Goal: Task Accomplishment & Management: Manage account settings

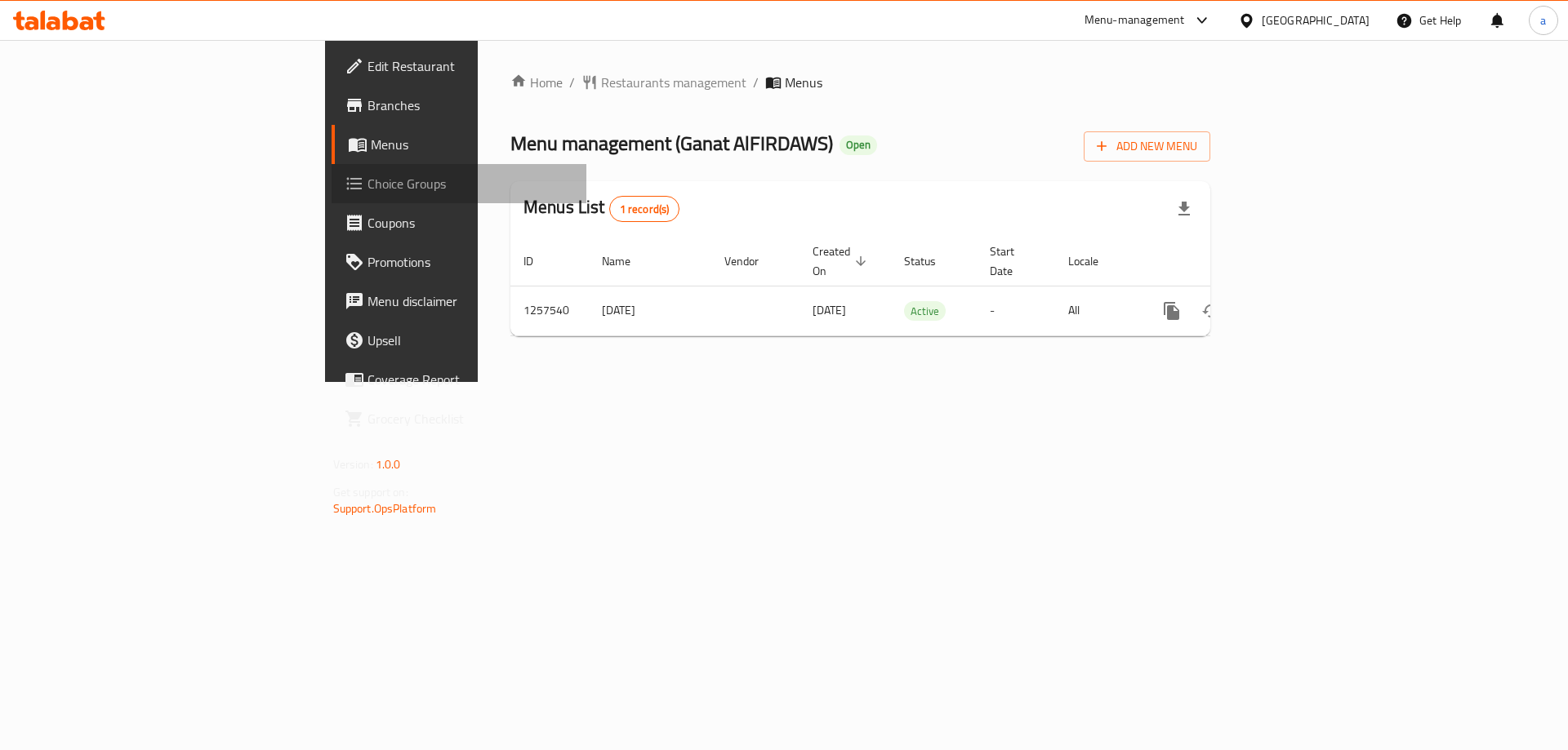
click at [368, 182] on span "Choice Groups" at bounding box center [471, 184] width 207 height 20
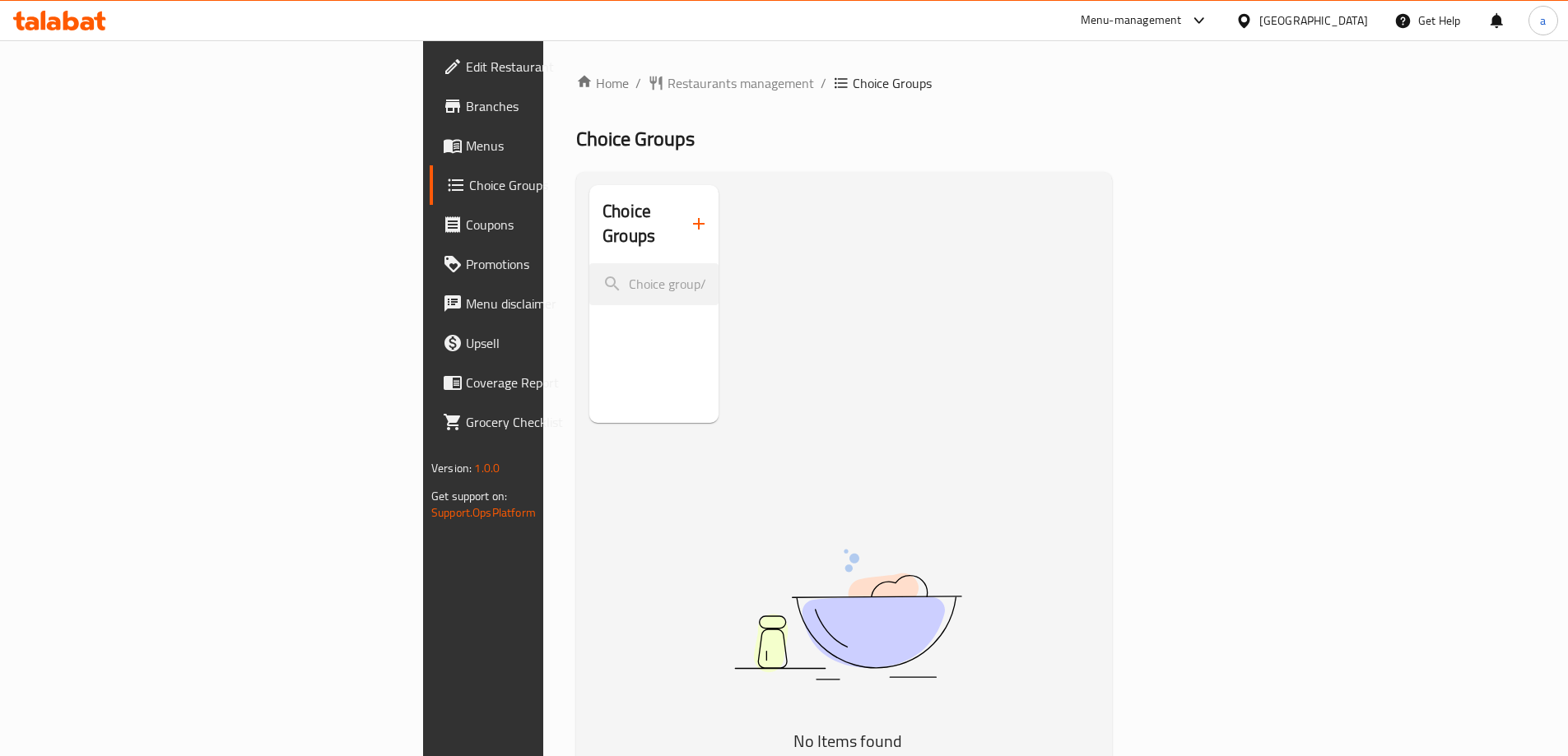
click at [590, 263] on input "search" at bounding box center [654, 284] width 130 height 42
click at [429, 158] on link "Menus" at bounding box center [557, 145] width 255 height 40
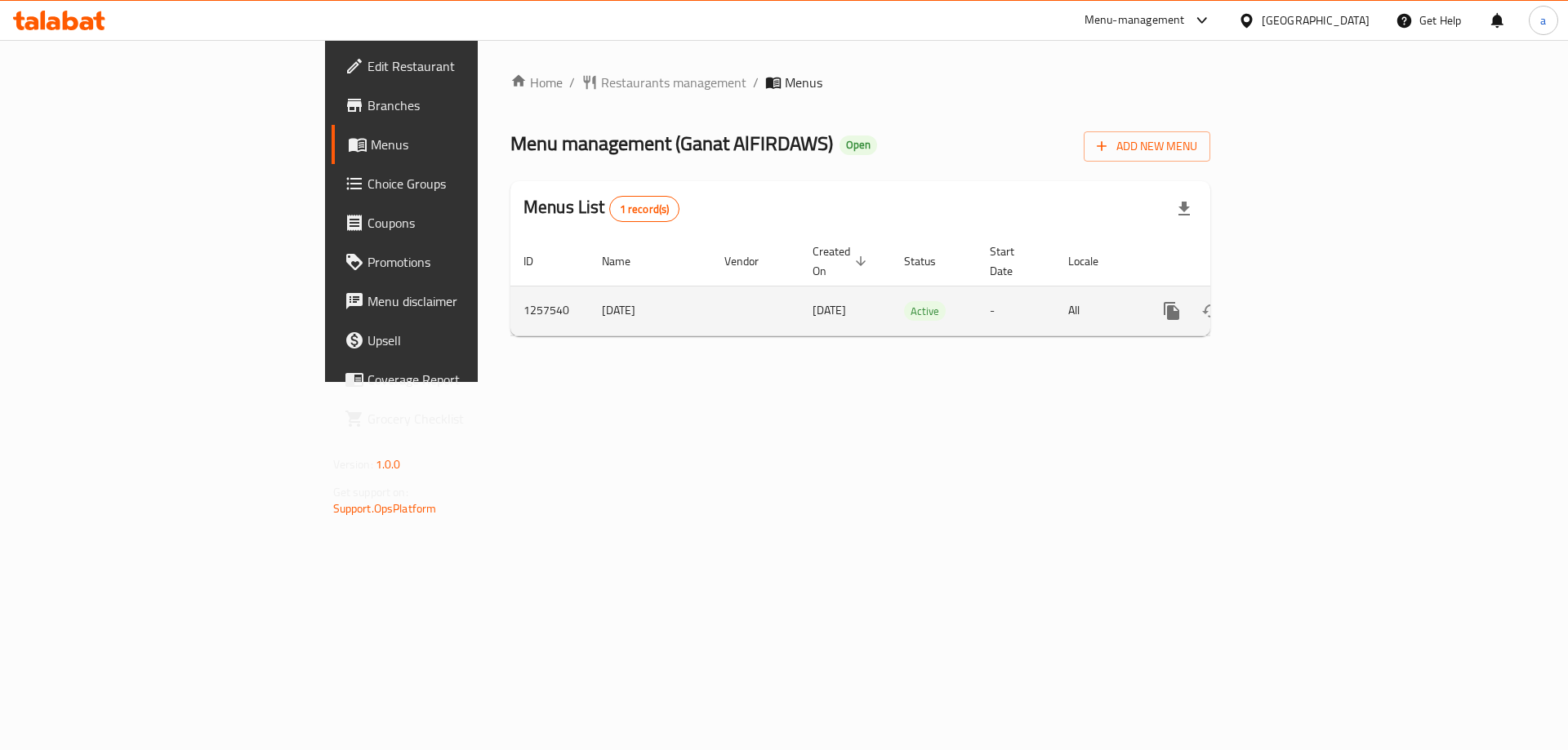
click at [1299, 301] on icon "enhanced table" at bounding box center [1290, 311] width 20 height 20
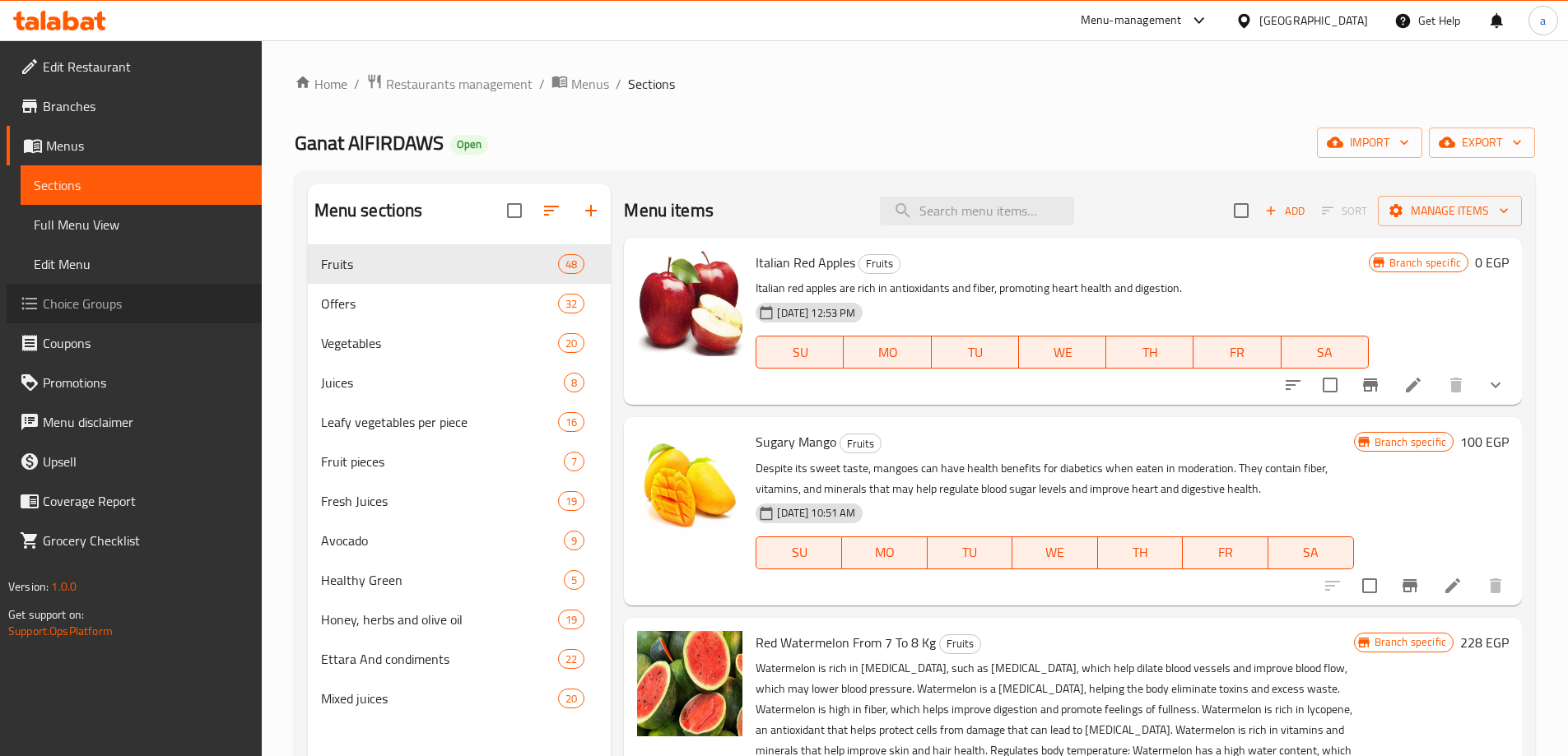
click at [171, 312] on span "Choice Groups" at bounding box center [145, 304] width 206 height 20
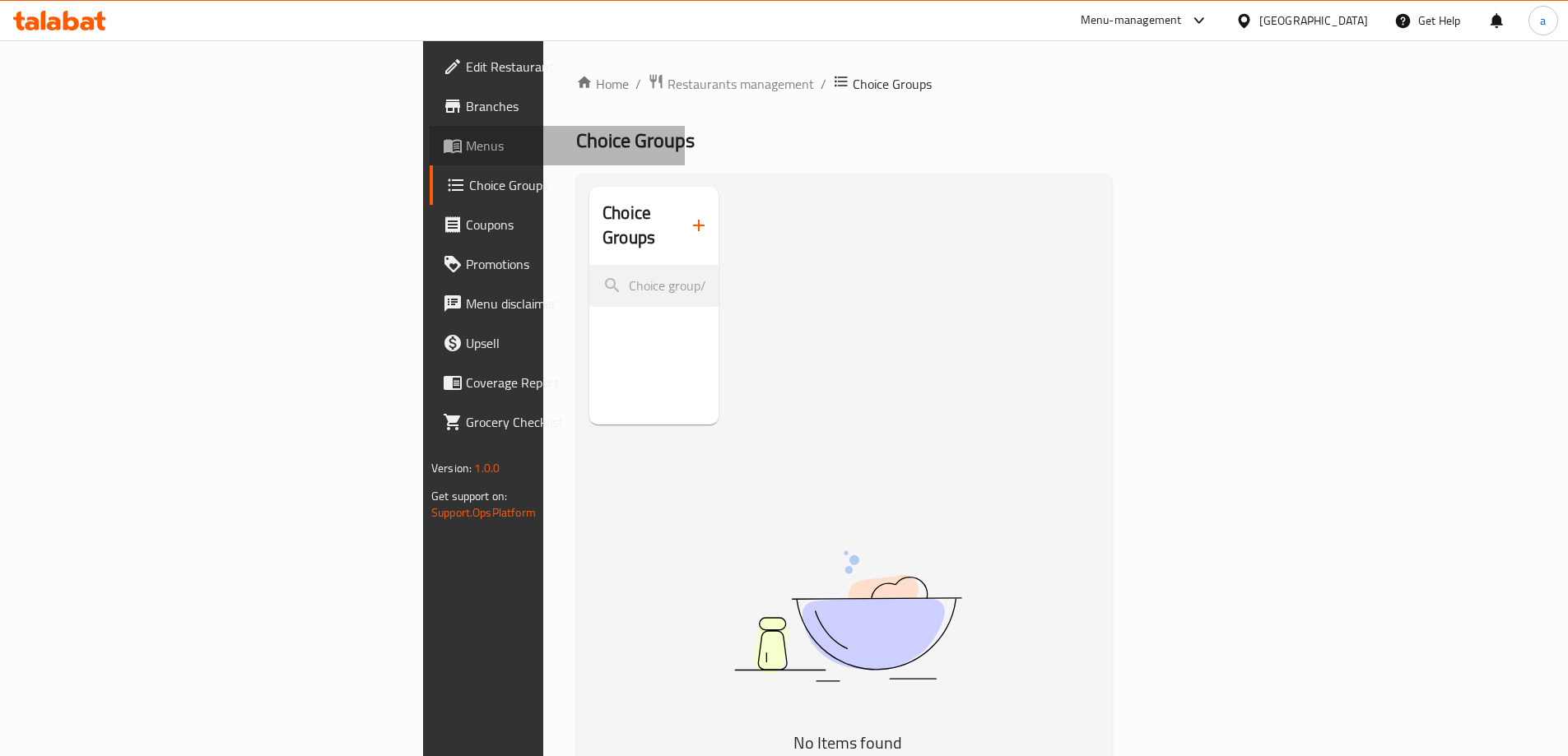
click at [466, 153] on span "Menus" at bounding box center [569, 145] width 206 height 20
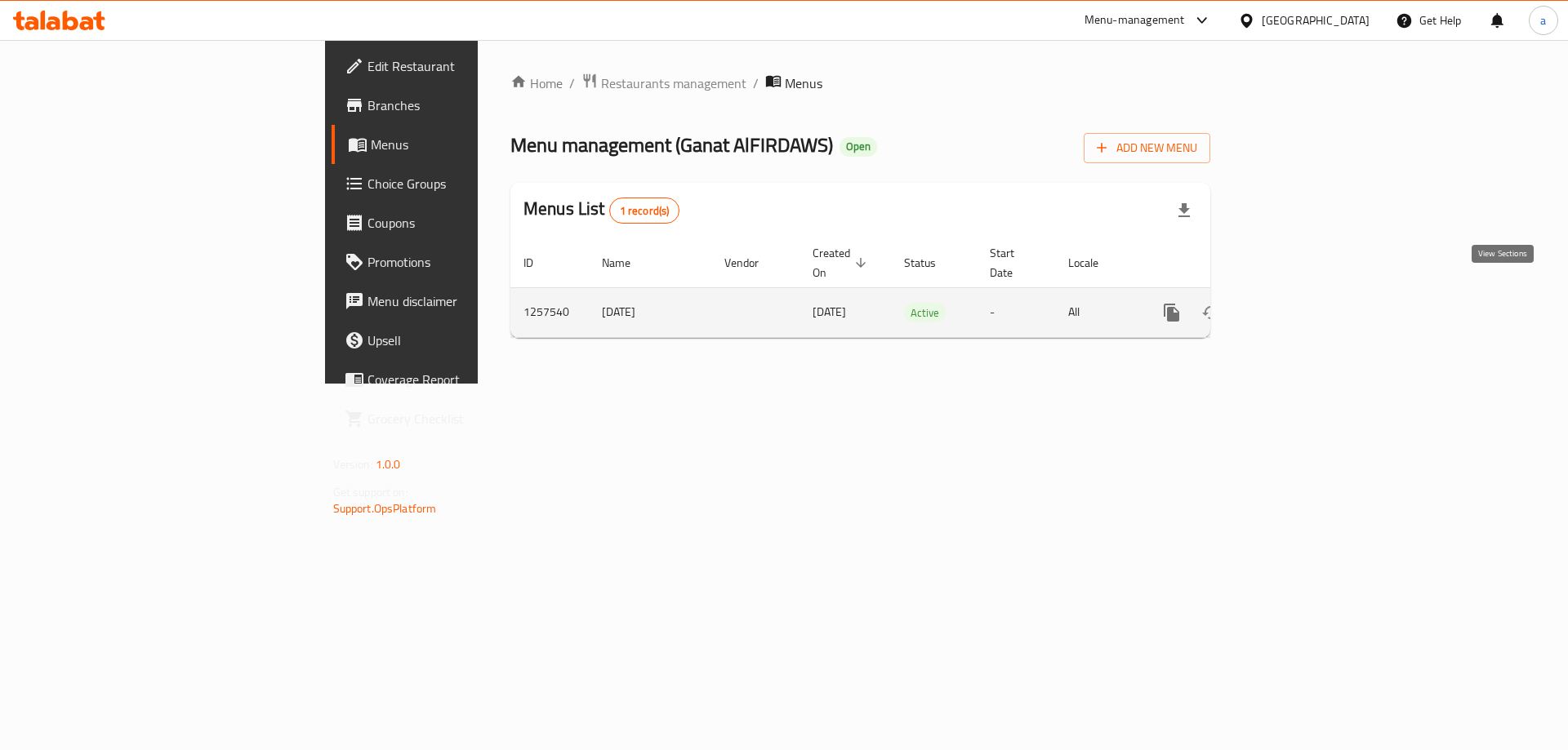
click at [1309, 301] on link "enhanced table" at bounding box center [1290, 313] width 40 height 40
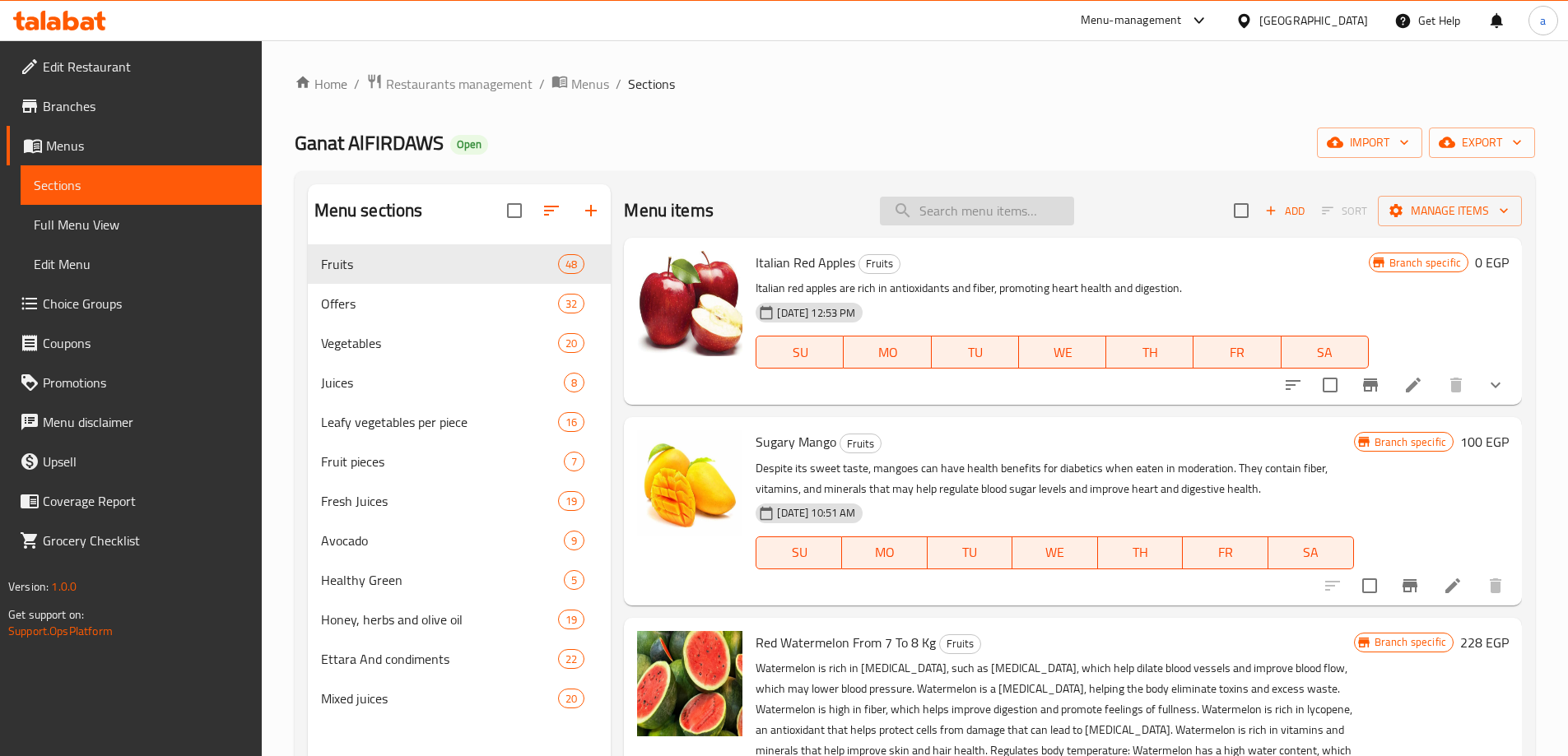
click at [930, 215] on input "search" at bounding box center [976, 210] width 194 height 29
paste input "Mango Fass"
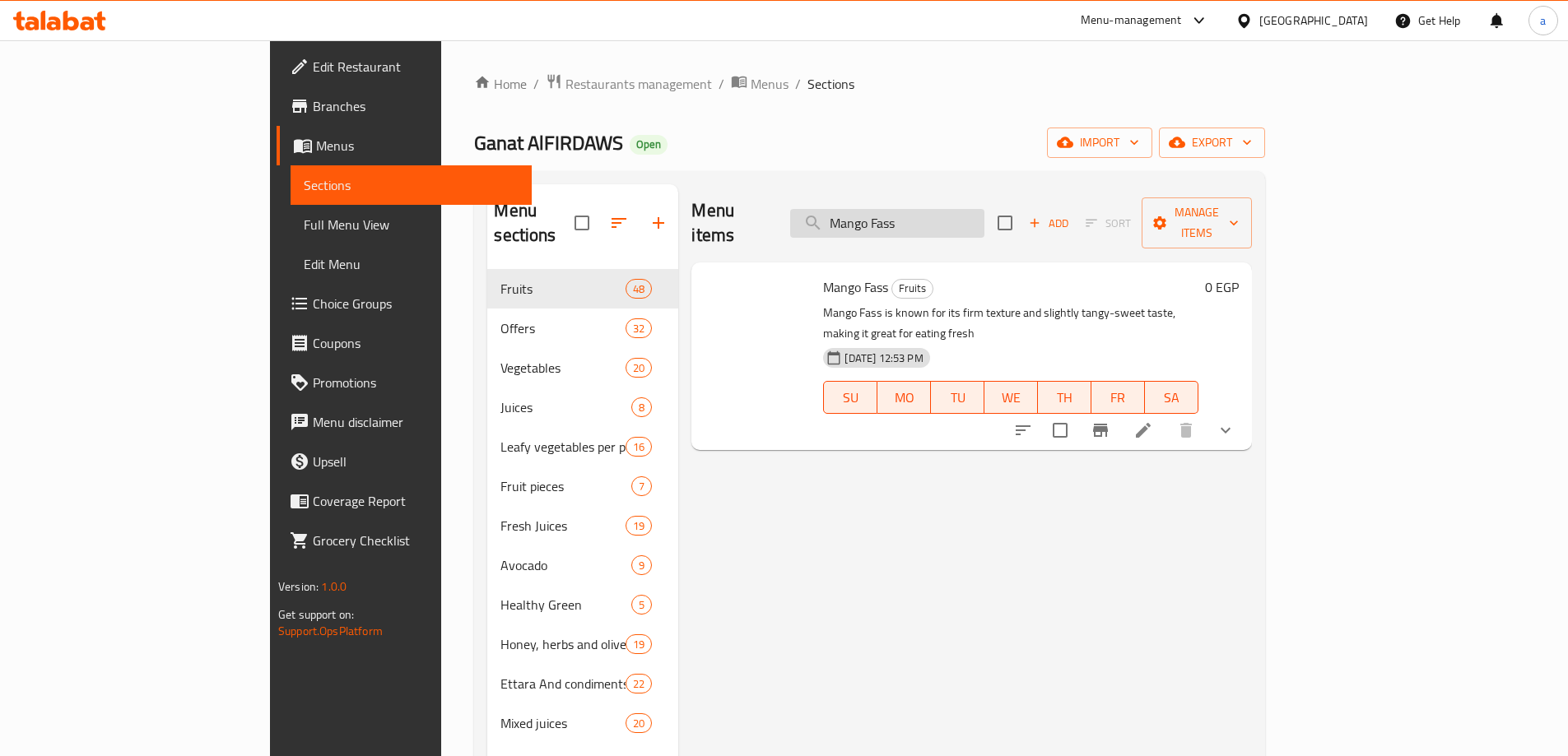
type input "Mango Fass"
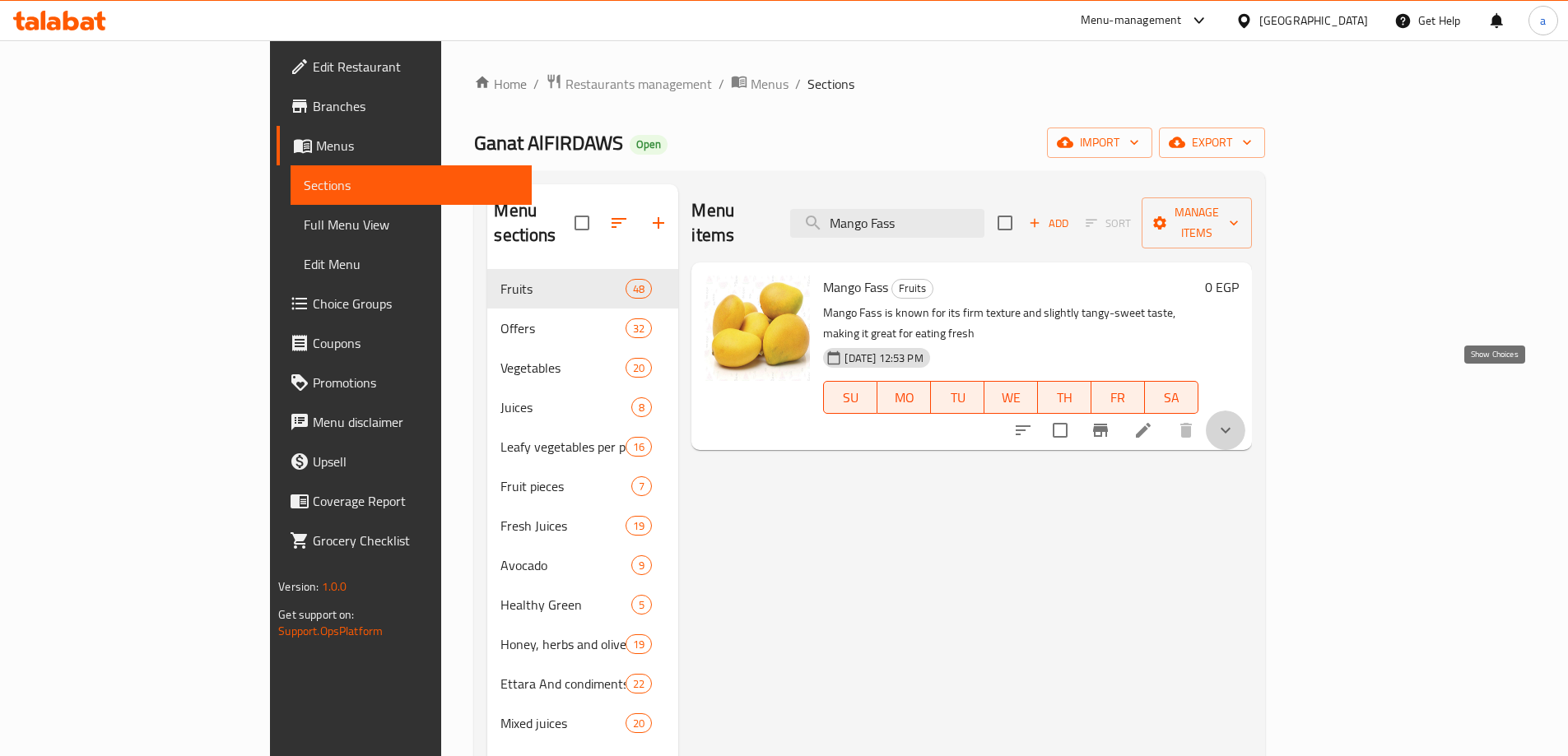
click at [1235, 420] on icon "show more" at bounding box center [1225, 430] width 20 height 20
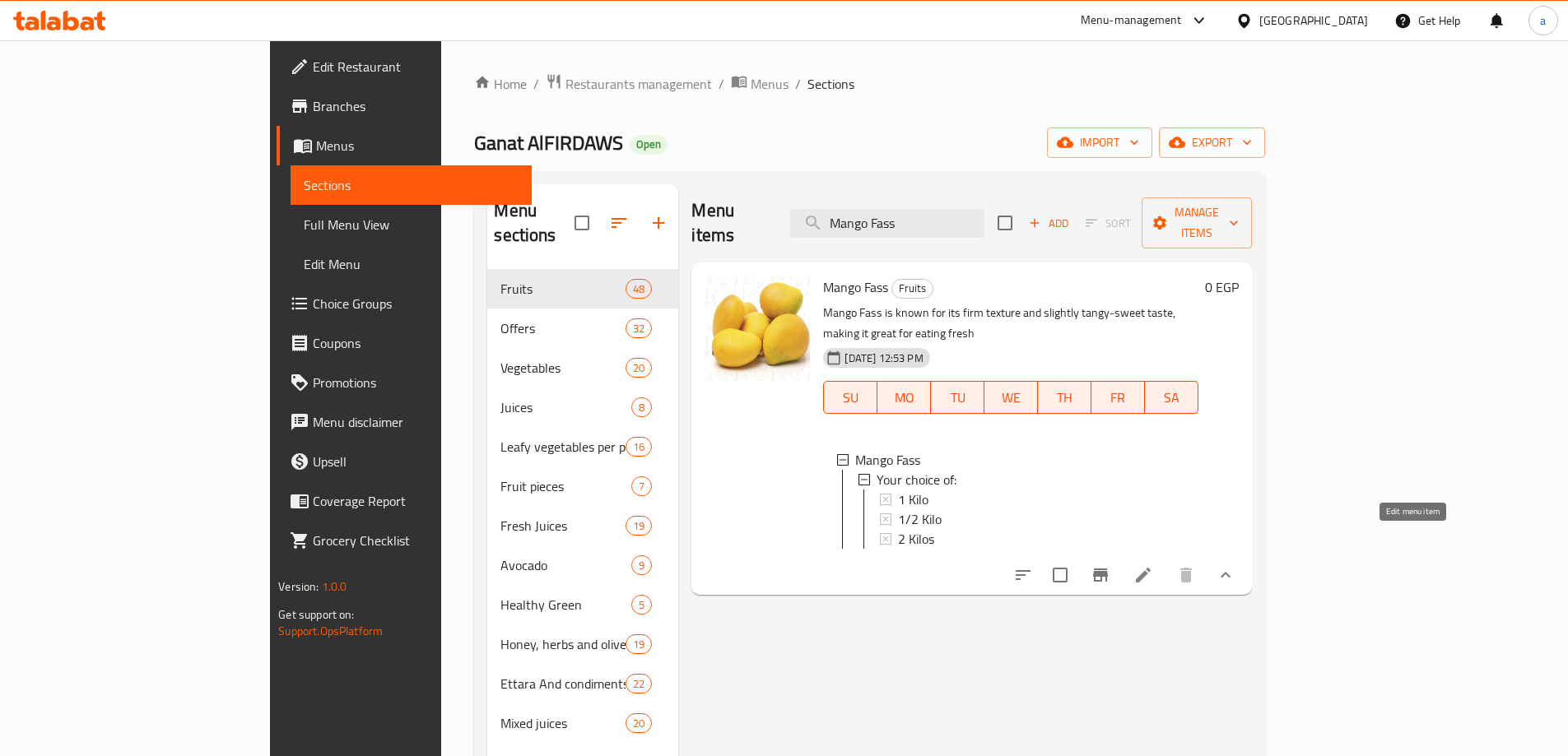
click at [1153, 566] on icon at bounding box center [1144, 576] width 20 height 20
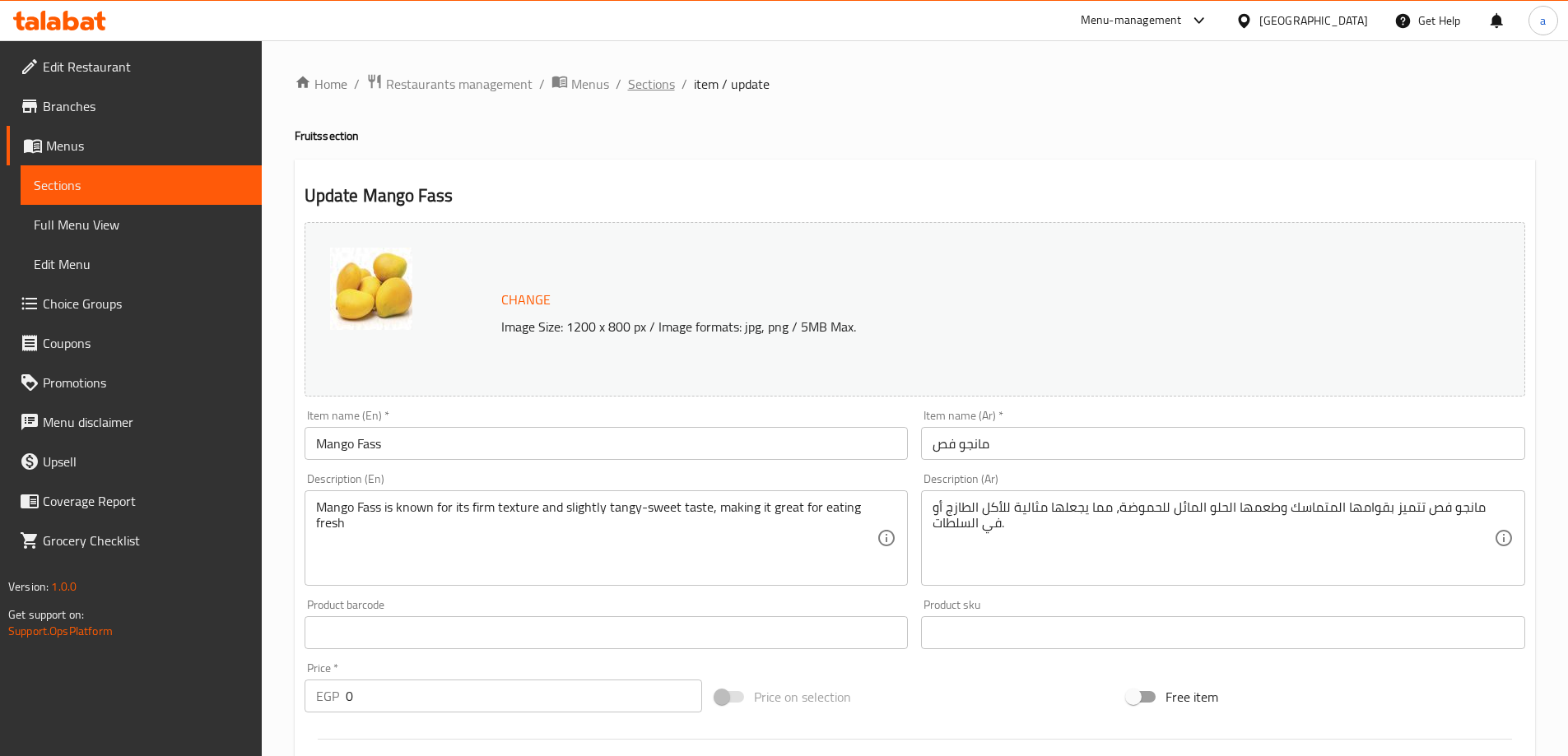
click at [663, 89] on span "Sections" at bounding box center [651, 84] width 47 height 20
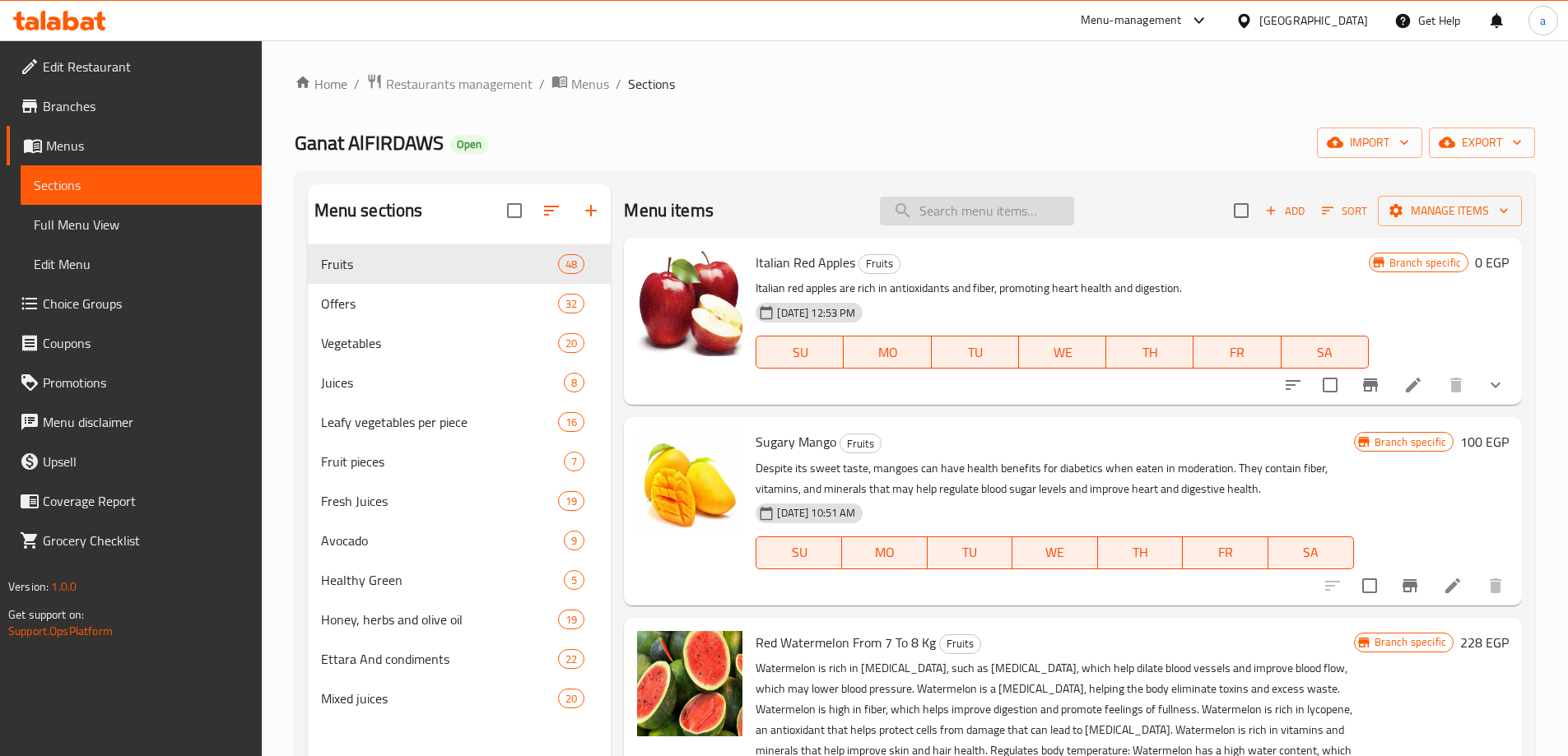
click at [942, 202] on input "search" at bounding box center [976, 210] width 194 height 29
paste input "Polish Apple"
type input "Polish Apple"
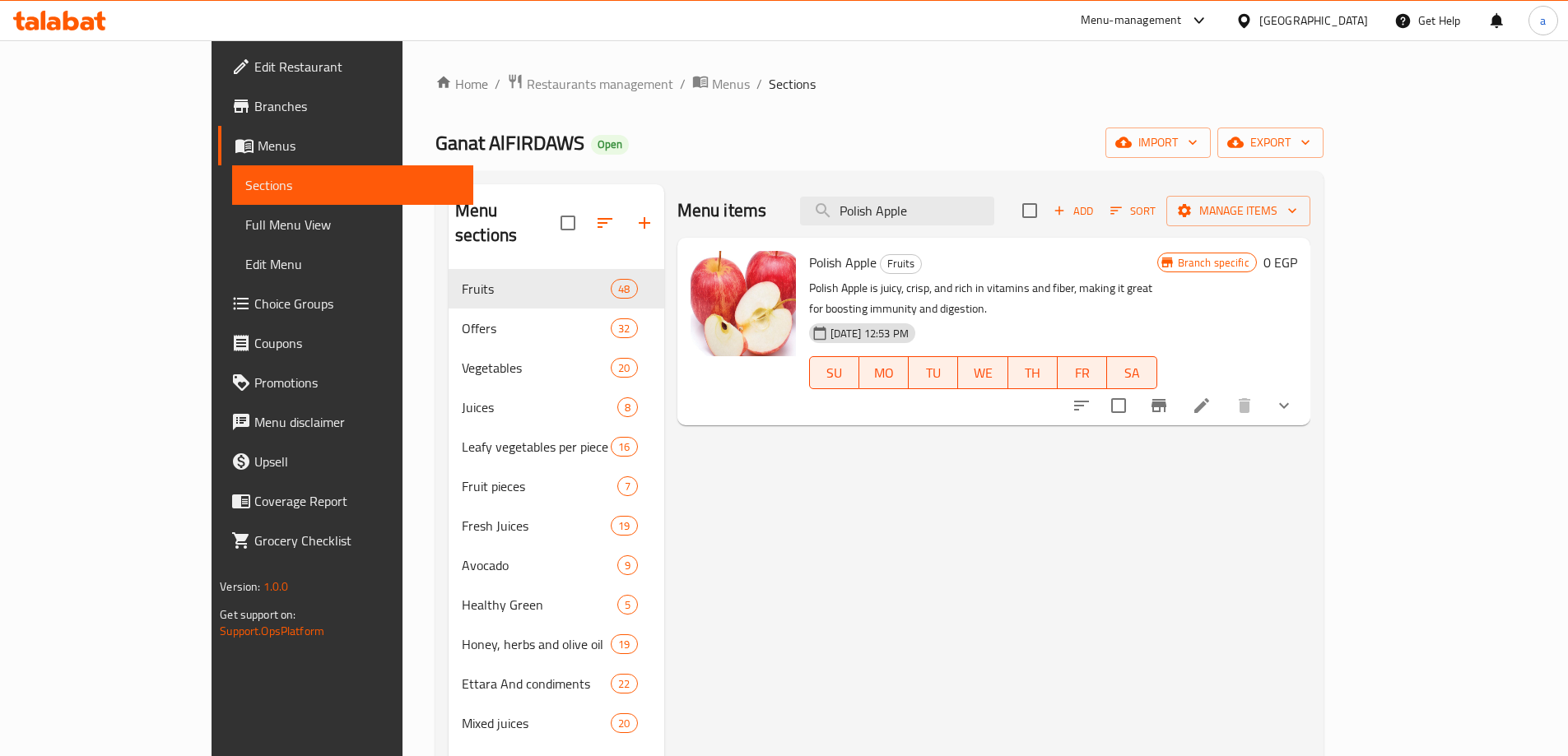
click at [1209, 398] on icon at bounding box center [1201, 405] width 15 height 15
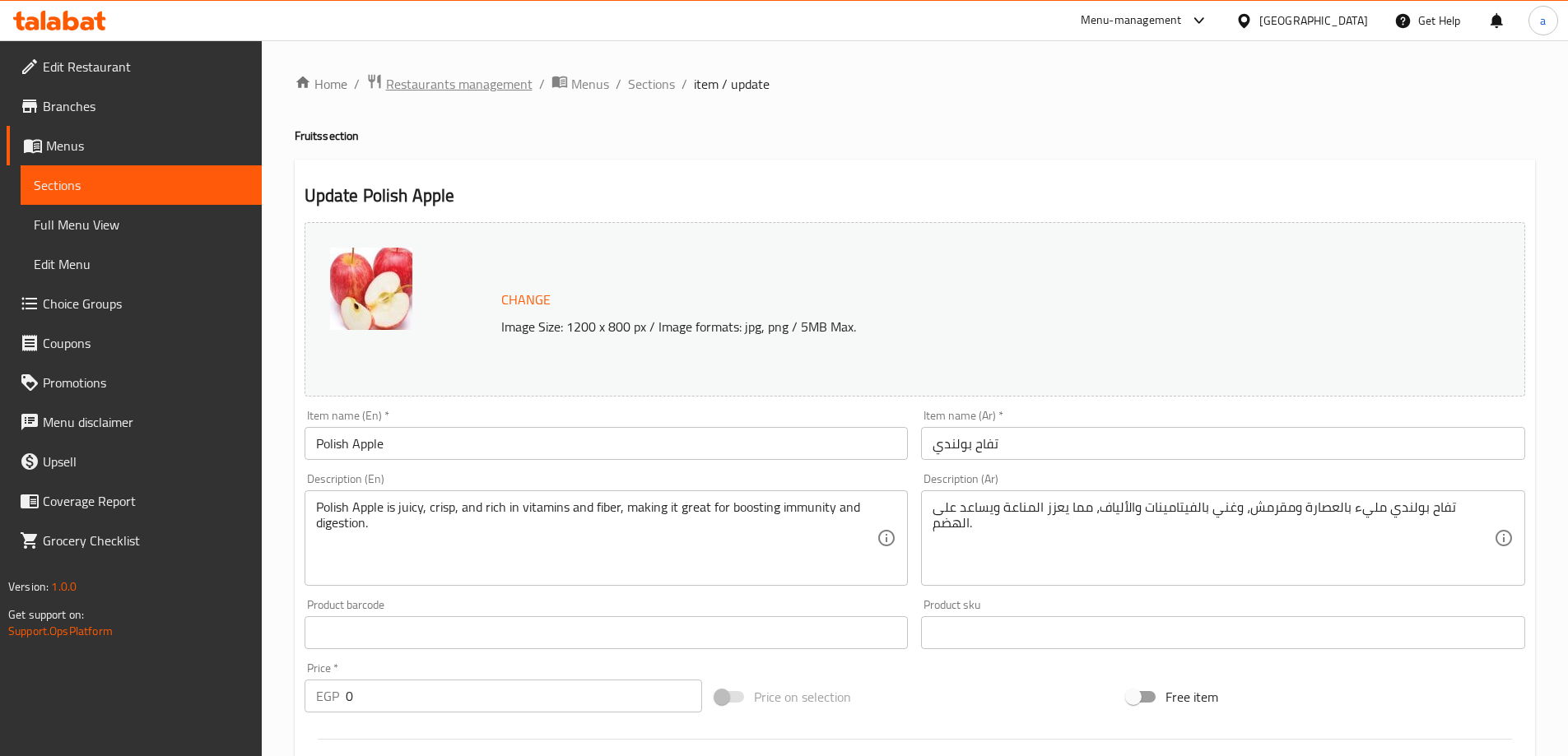
click at [434, 87] on span "Restaurants management" at bounding box center [458, 84] width 146 height 20
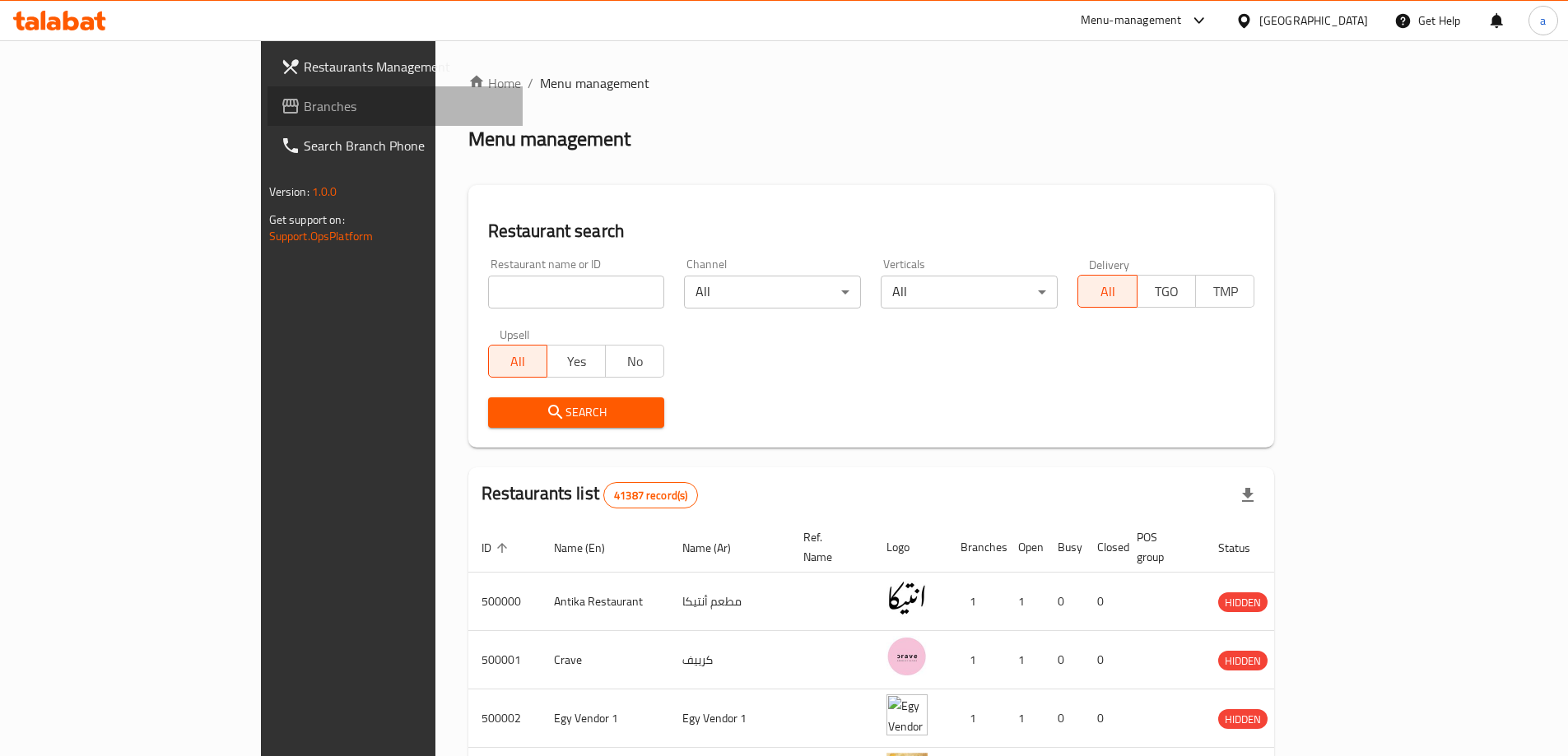
click at [267, 116] on link "Branches" at bounding box center [394, 107] width 255 height 40
